Goal: Information Seeking & Learning: Learn about a topic

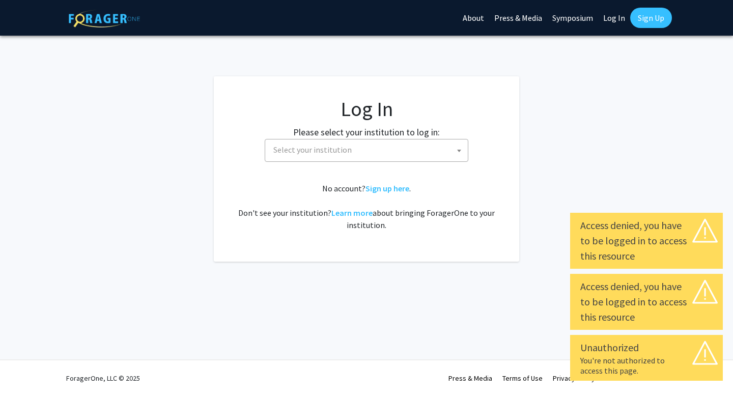
select select
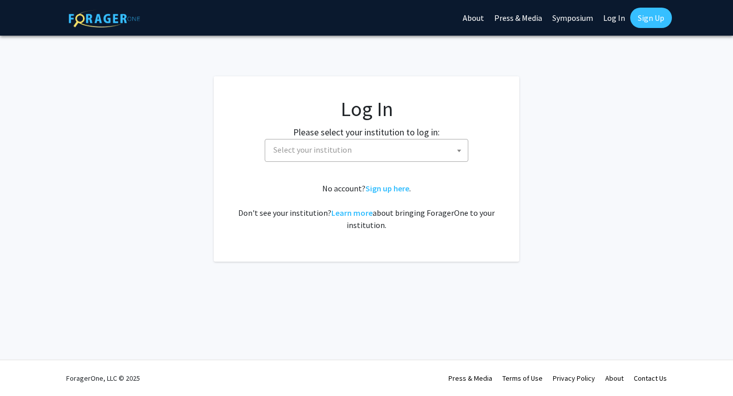
click at [343, 150] on span "Select your institution" at bounding box center [312, 149] width 78 height 10
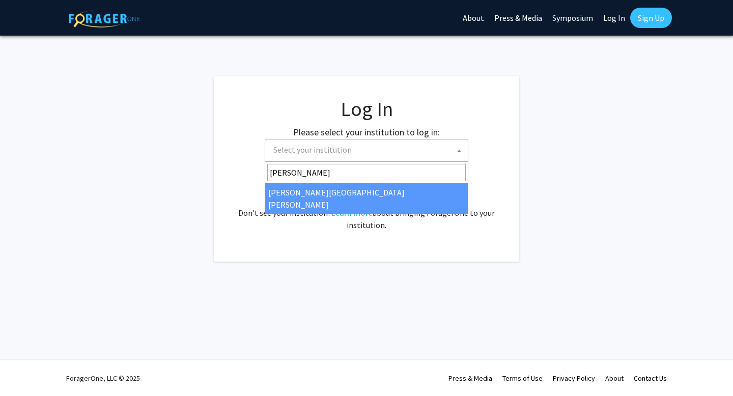
type input "john"
select select "1"
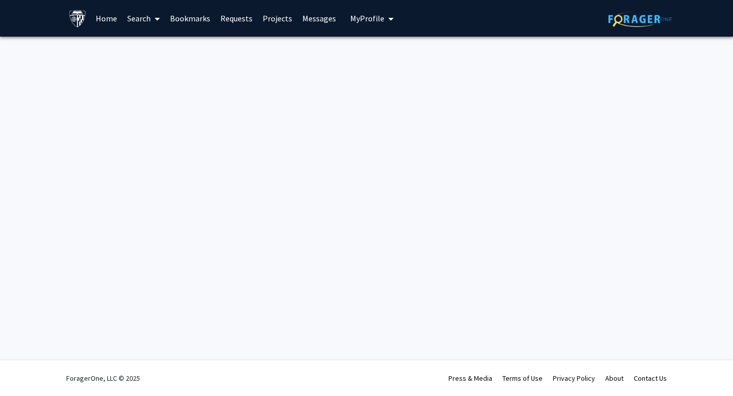
click at [112, 22] on link "Home" at bounding box center [107, 19] width 32 height 36
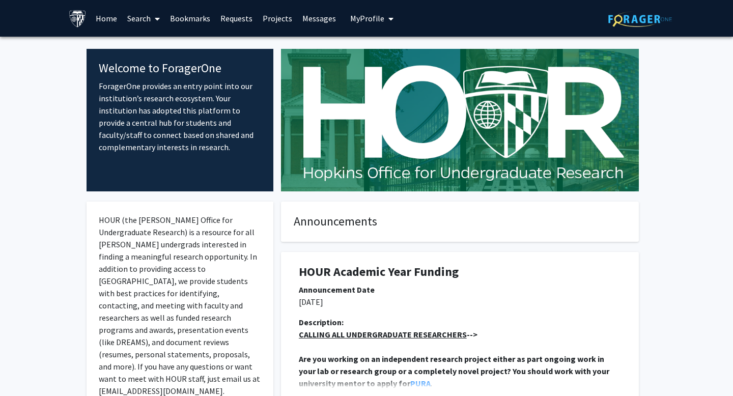
click at [357, 301] on p "[DATE]" at bounding box center [460, 302] width 322 height 12
click at [153, 20] on span at bounding box center [155, 19] width 9 height 36
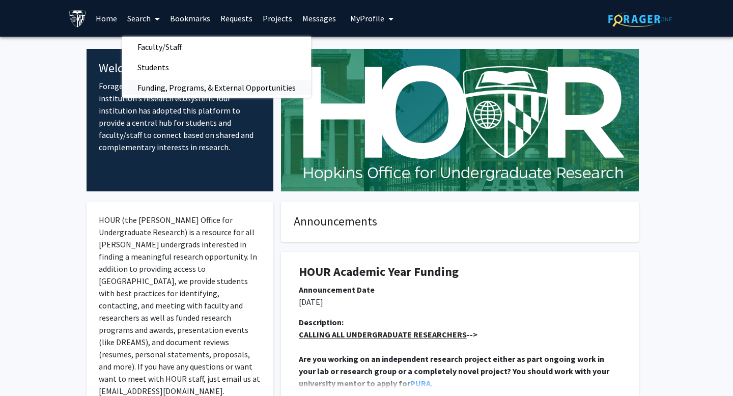
click at [217, 91] on span "Funding, Programs, & External Opportunities" at bounding box center [216, 87] width 189 height 20
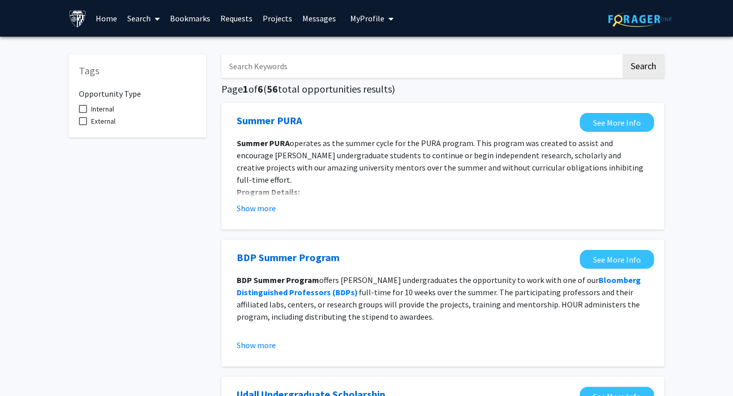
click at [330, 63] on input "Search Keywords" at bounding box center [420, 65] width 399 height 23
type input "graduate"
click at [622, 54] on button "Search" at bounding box center [643, 65] width 42 height 23
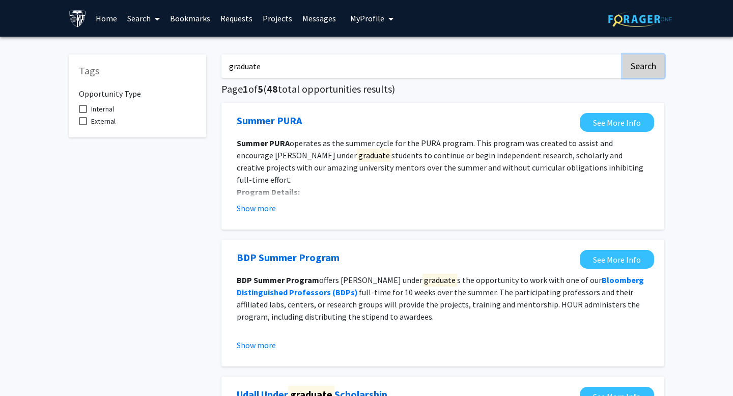
click at [639, 66] on button "Search" at bounding box center [643, 65] width 42 height 23
click at [264, 14] on link "Projects" at bounding box center [277, 19] width 40 height 36
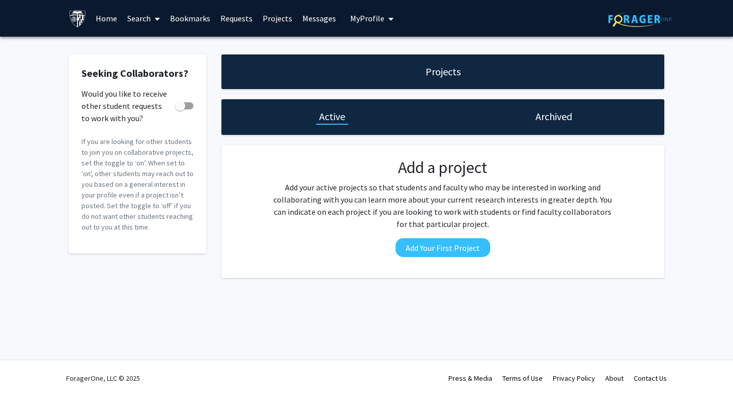
click at [375, 12] on button "My Profile" at bounding box center [371, 18] width 49 height 37
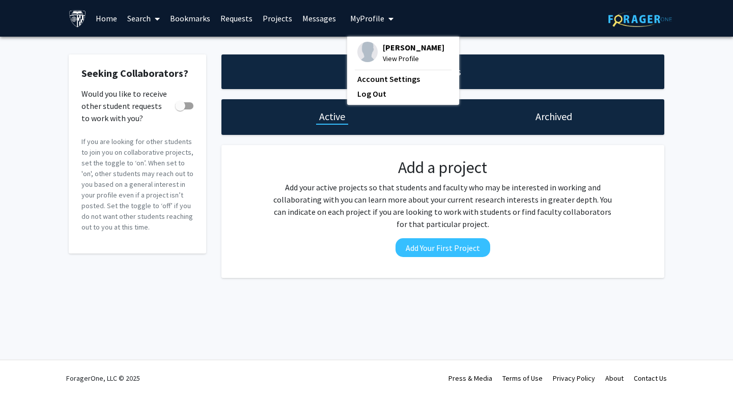
click at [383, 50] on span "[PERSON_NAME]" at bounding box center [414, 47] width 62 height 11
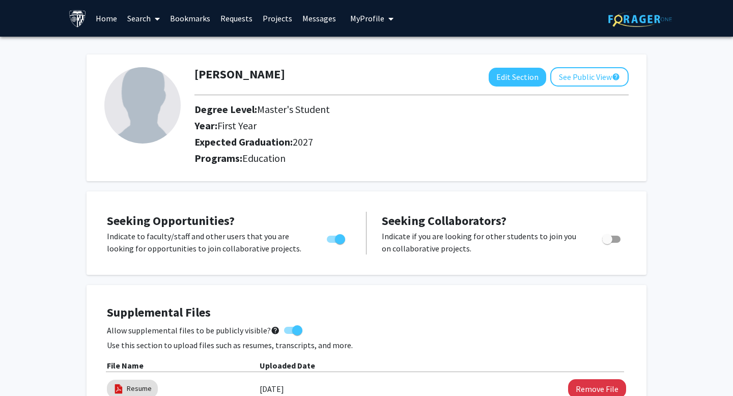
click at [110, 18] on link "Home" at bounding box center [107, 19] width 32 height 36
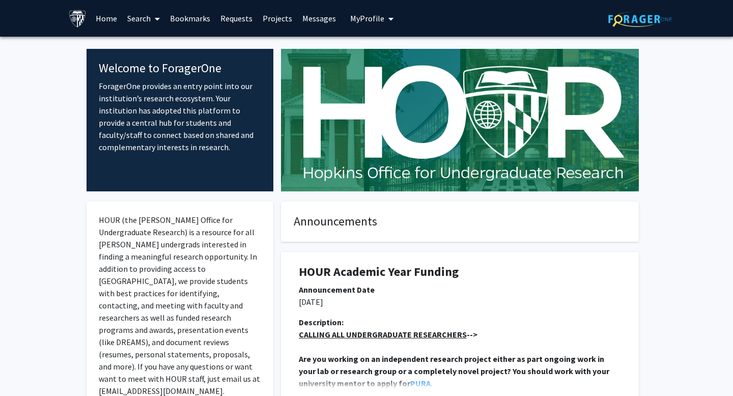
click at [154, 18] on span at bounding box center [155, 19] width 9 height 36
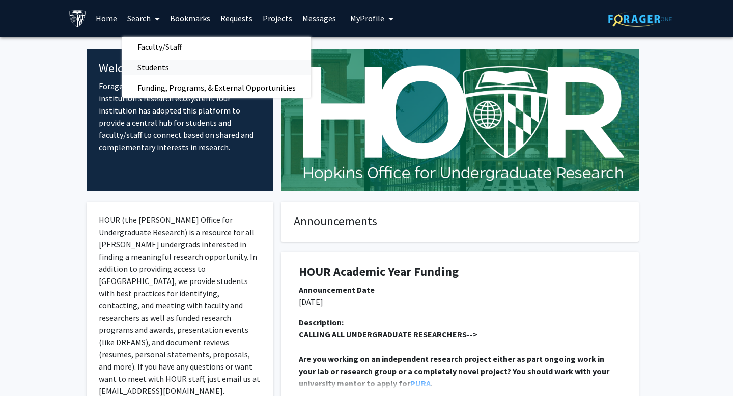
click at [160, 69] on span "Students" at bounding box center [153, 67] width 62 height 20
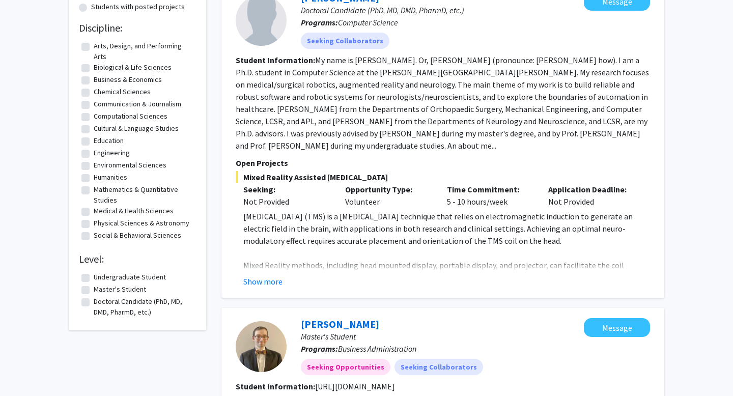
scroll to position [125, 0]
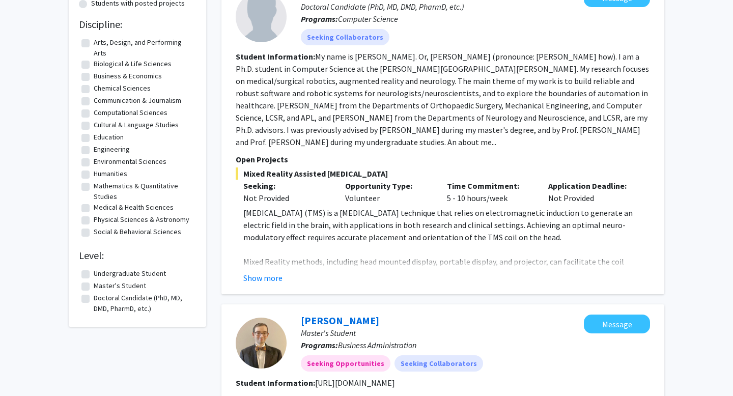
click at [94, 136] on label "Education" at bounding box center [109, 137] width 30 height 11
click at [94, 136] on input "Education" at bounding box center [97, 135] width 7 height 7
checkbox input "true"
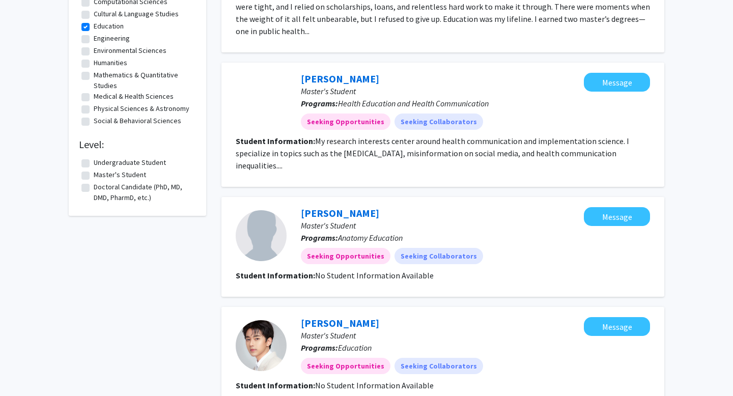
scroll to position [249, 0]
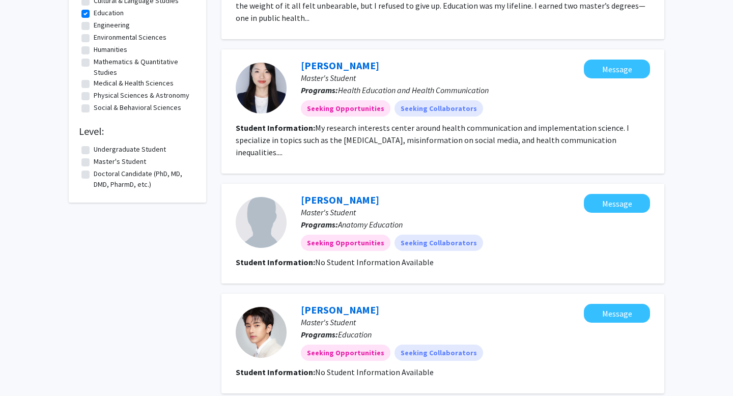
click at [94, 163] on label "Master's Student" at bounding box center [120, 161] width 52 height 11
click at [94, 163] on input "Master's Student" at bounding box center [97, 159] width 7 height 7
checkbox input "true"
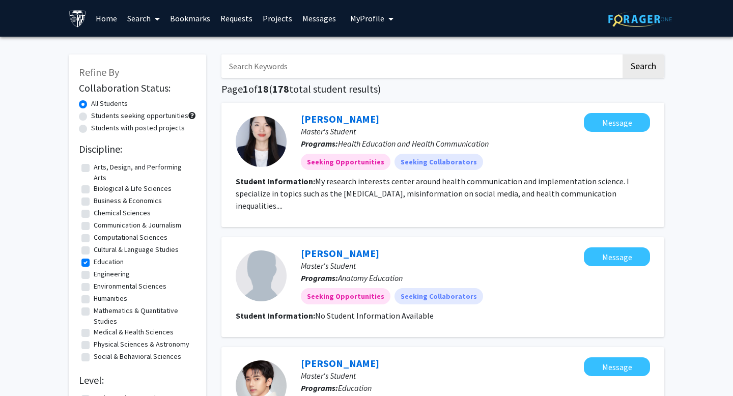
click at [142, 18] on link "Search" at bounding box center [143, 19] width 43 height 36
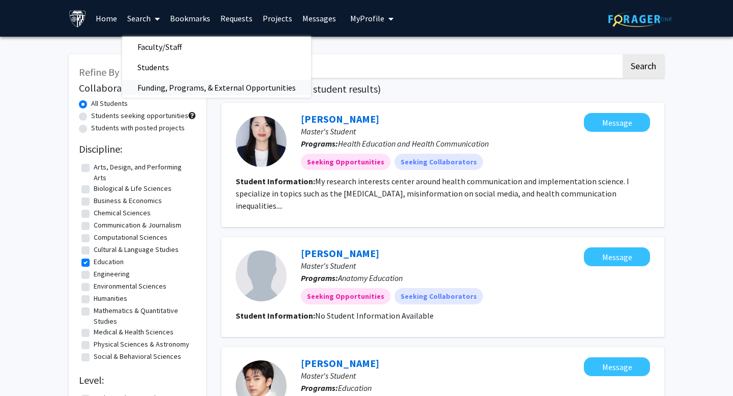
click at [179, 85] on span "Funding, Programs, & External Opportunities" at bounding box center [216, 87] width 189 height 20
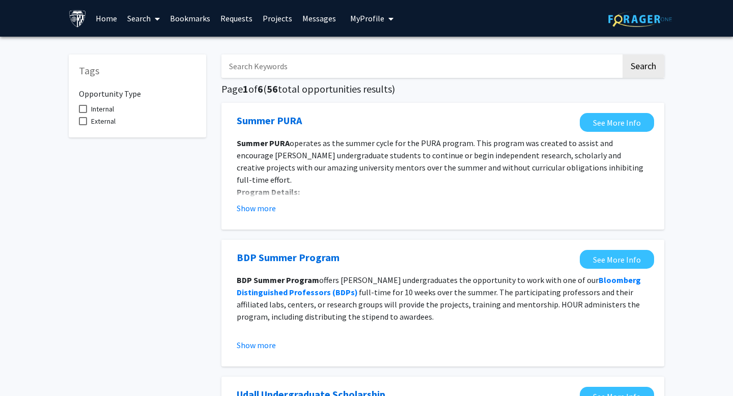
click at [80, 122] on span at bounding box center [83, 121] width 8 height 8
click at [82, 125] on input "External" at bounding box center [82, 125] width 1 height 1
checkbox input "true"
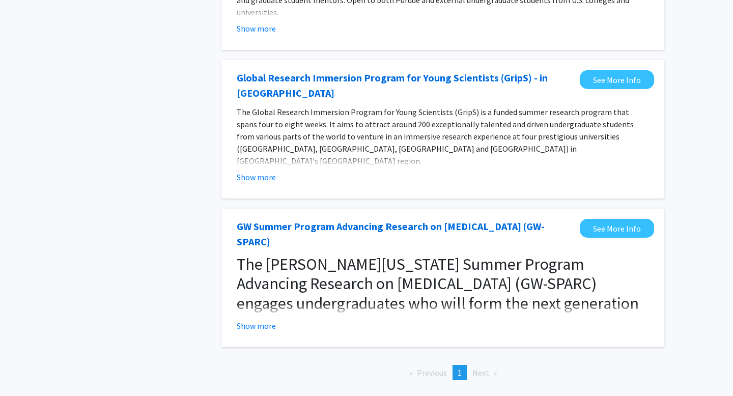
scroll to position [761, 0]
